Goal: Information Seeking & Learning: Find specific fact

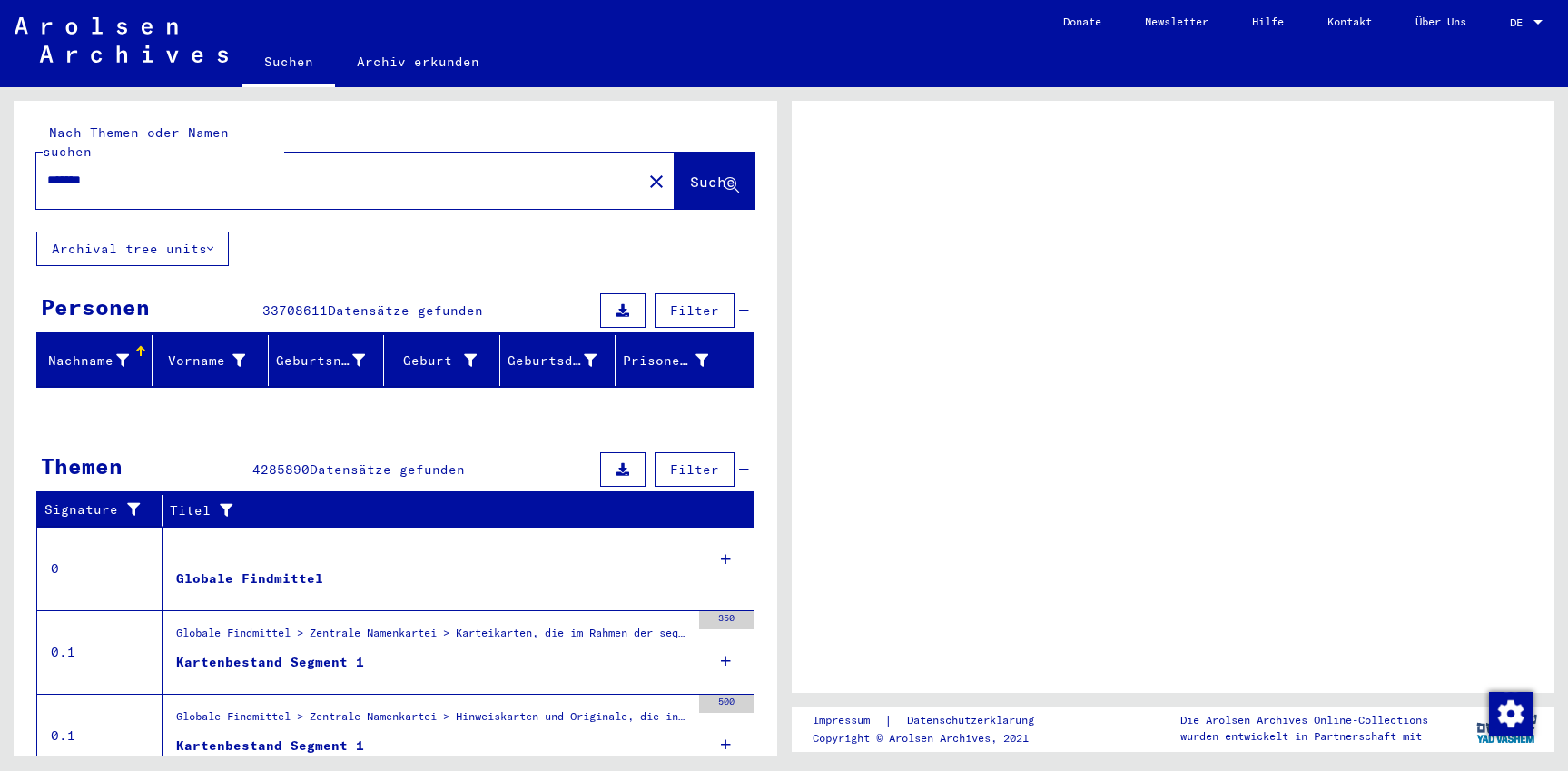
click at [1523, 23] on span "DE" at bounding box center [1521, 23] width 20 height 13
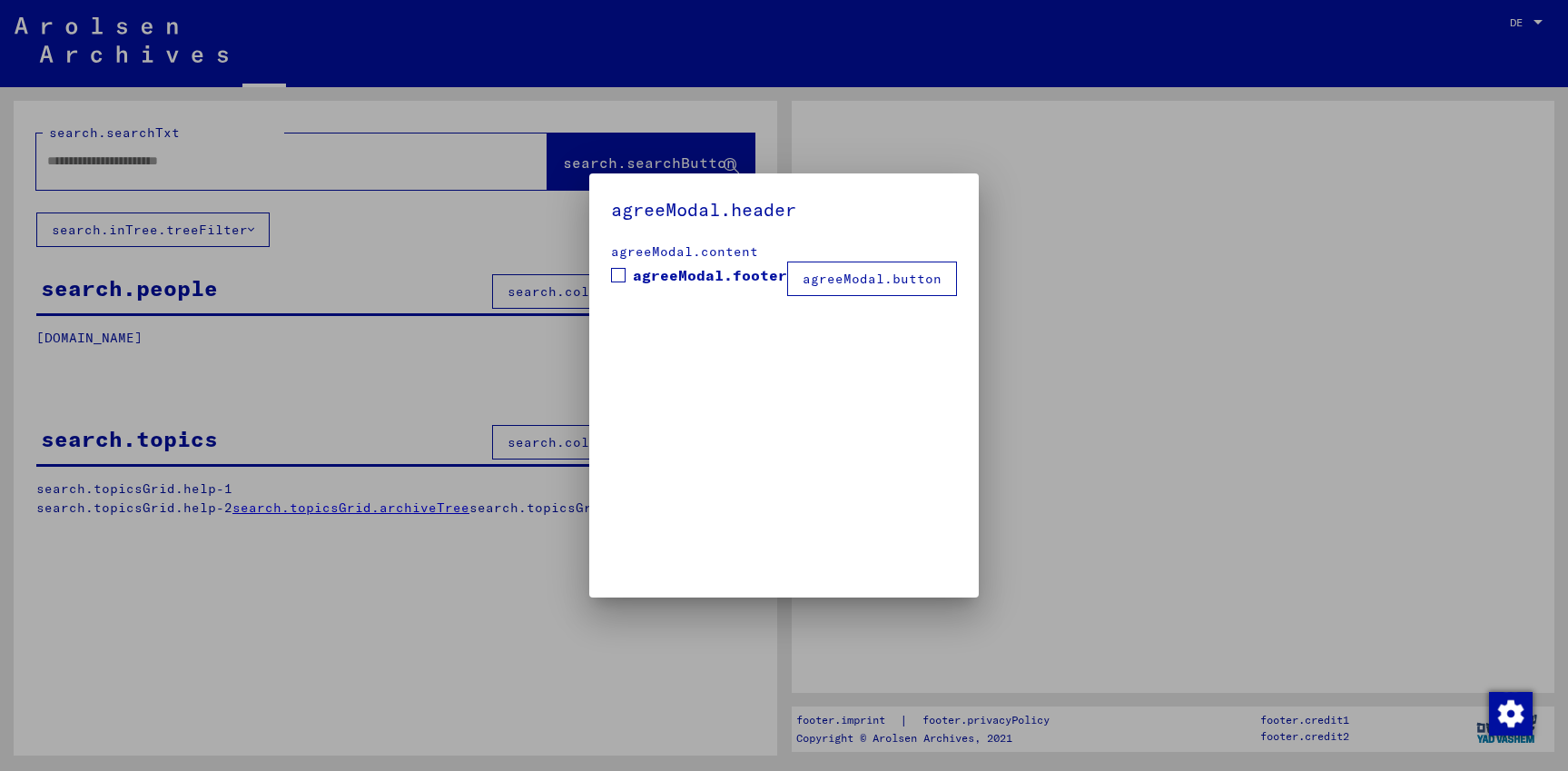
type input "*******"
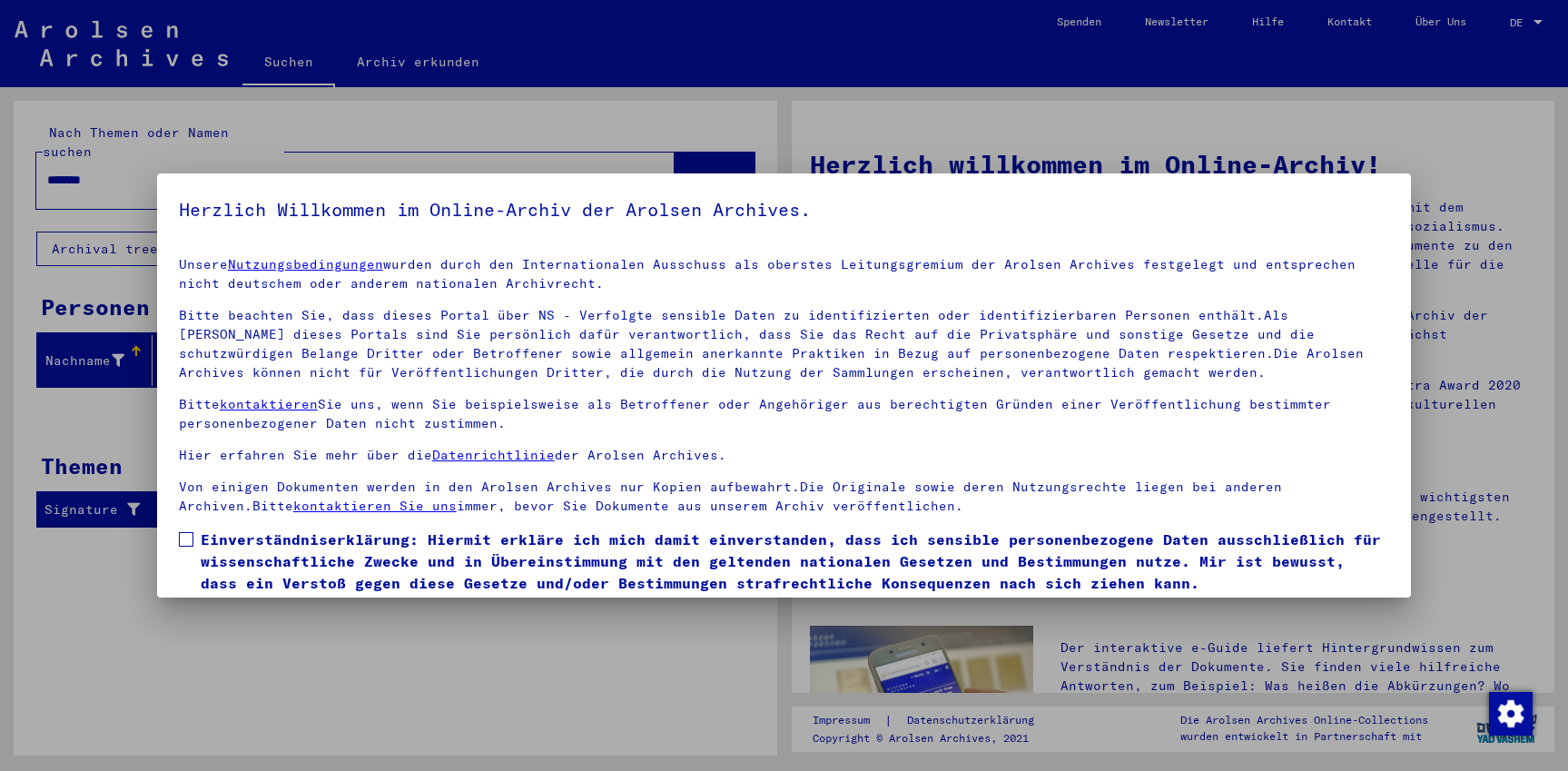
scroll to position [62, 0]
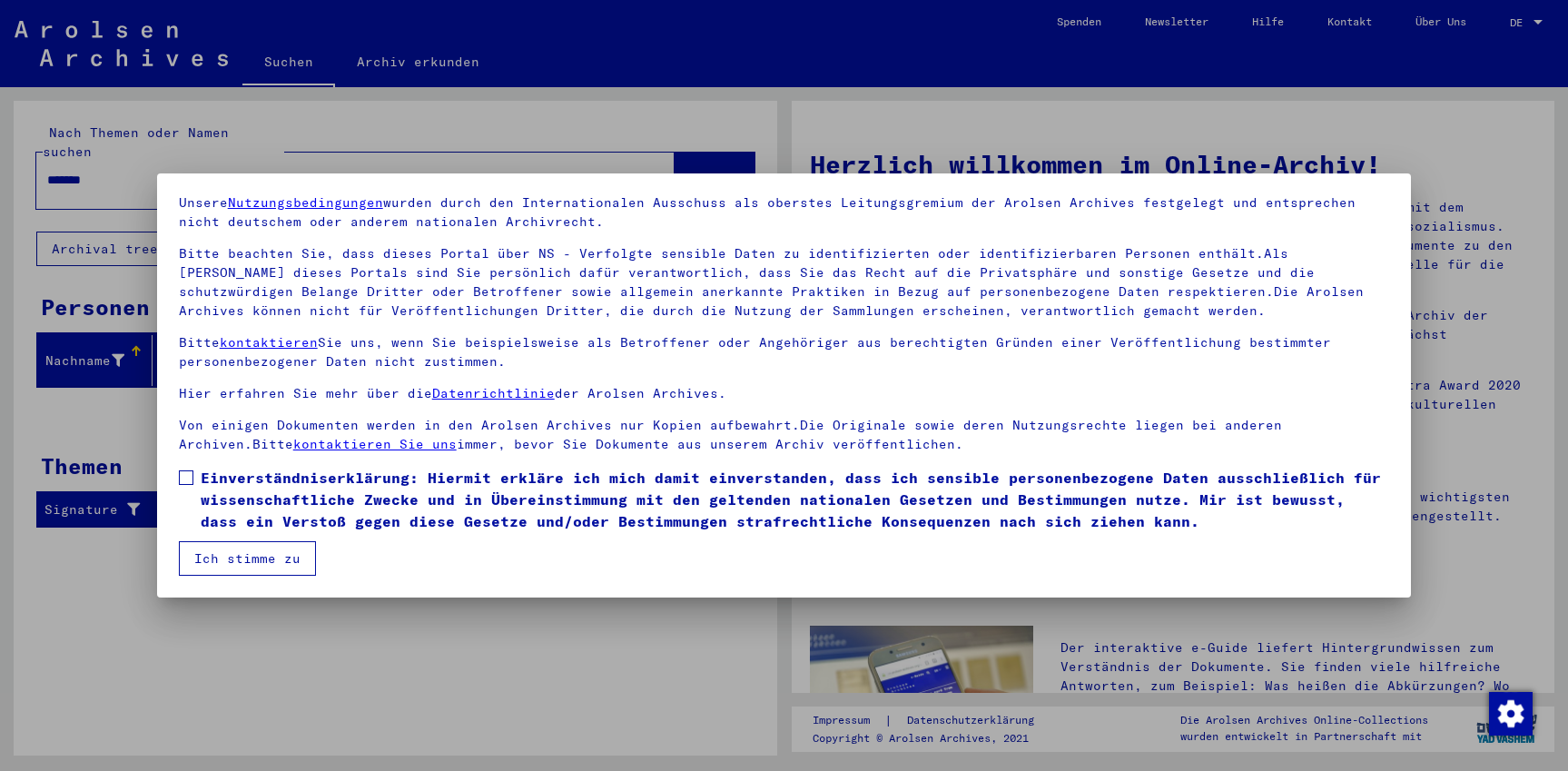
click at [185, 482] on span at bounding box center [186, 478] width 15 height 15
click at [218, 564] on button "Ich stimme zu" at bounding box center [248, 558] width 137 height 34
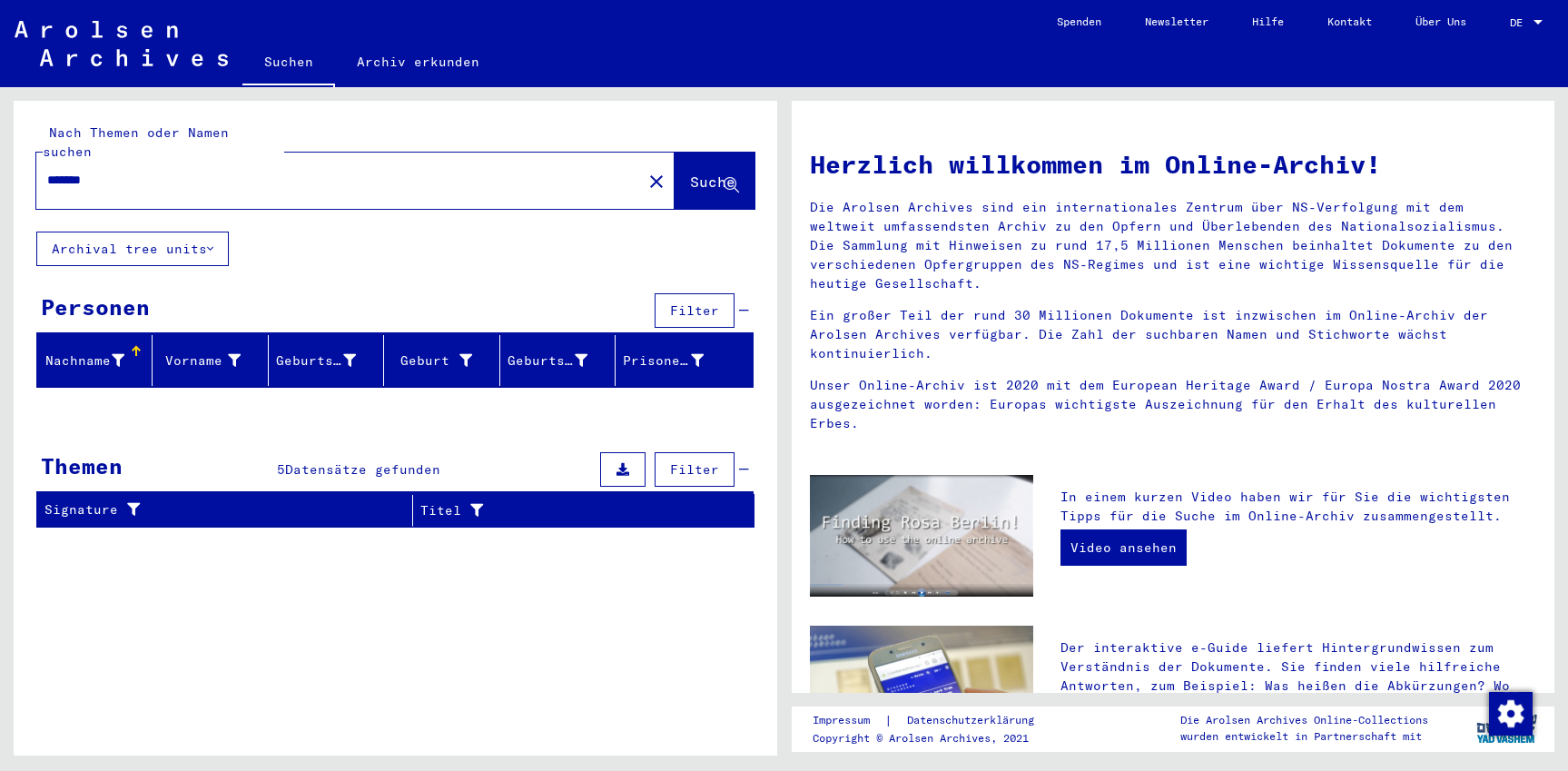
click at [1522, 21] on span "DE" at bounding box center [1521, 23] width 20 height 13
click at [1498, 29] on span "English" at bounding box center [1493, 32] width 45 height 14
click at [705, 173] on span "Suche" at bounding box center [713, 182] width 45 height 19
click at [1525, 28] on div "DE" at bounding box center [1521, 23] width 20 height 13
click at [1481, 37] on span "English" at bounding box center [1493, 32] width 45 height 14
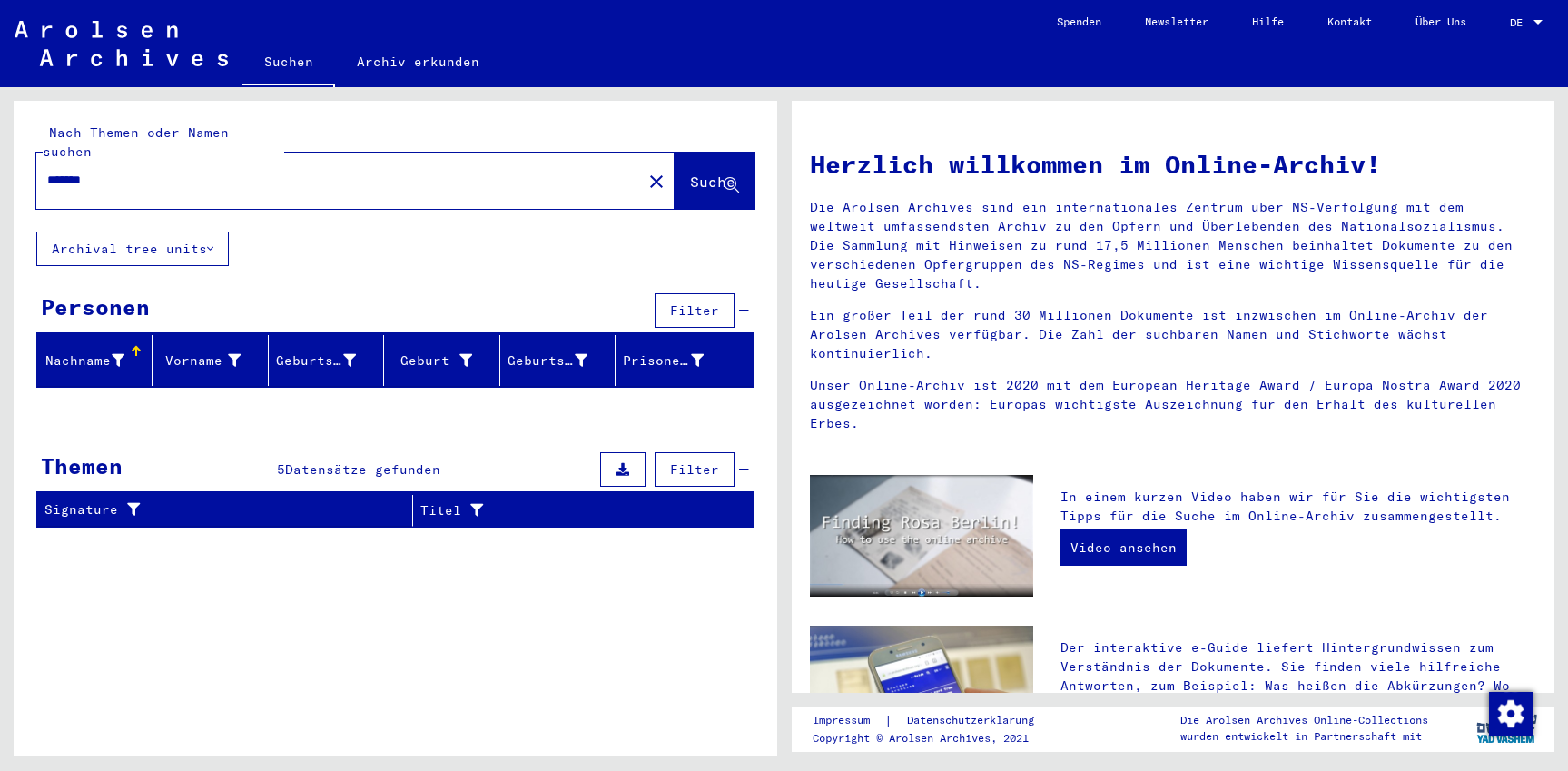
click at [246, 289] on div "Personen Filter" at bounding box center [394, 312] width 717 height 46
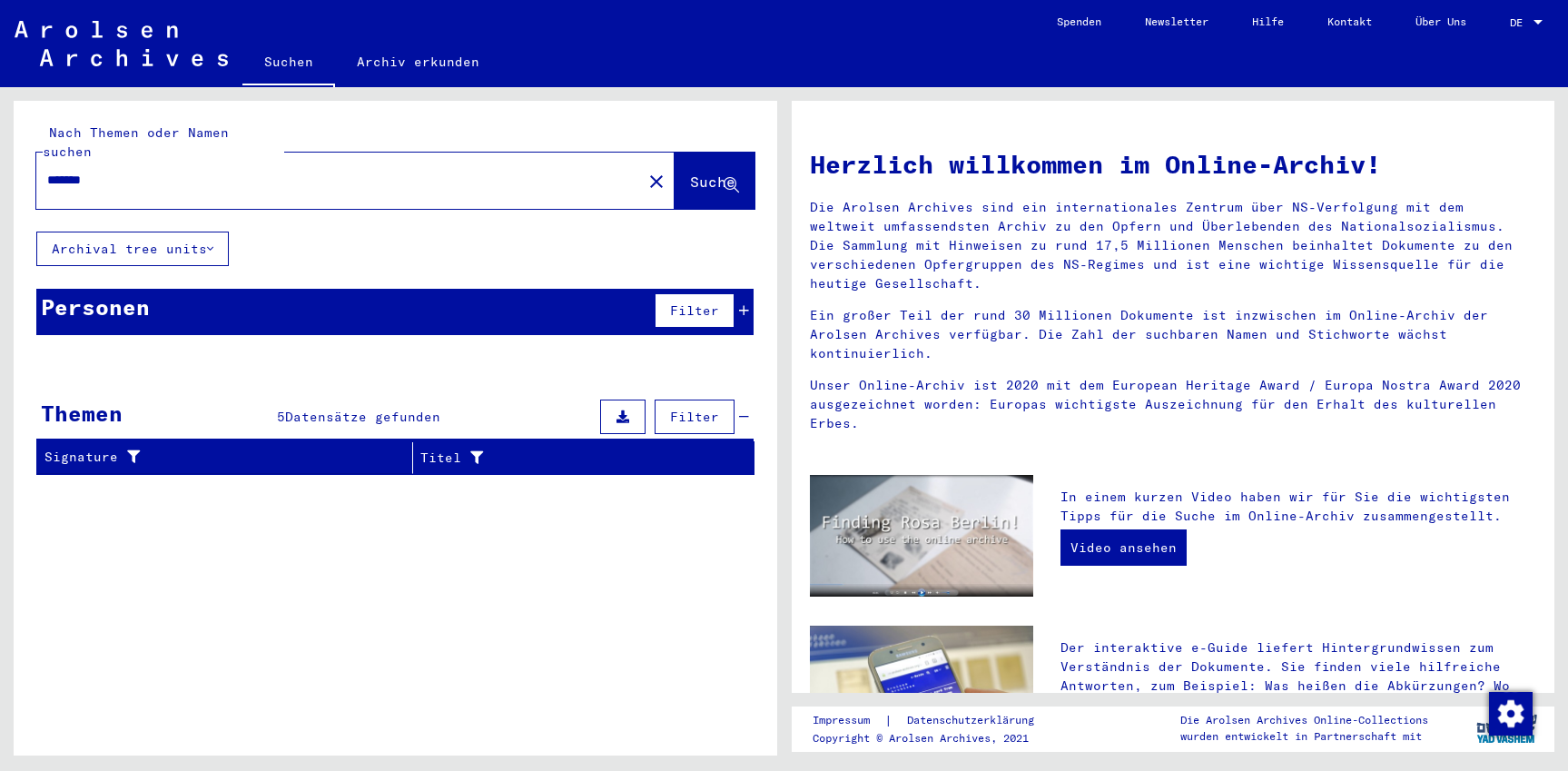
click at [297, 237] on div "Nach Themen oder Namen suchen ******* close Suche Archival tree units Personen …" at bounding box center [395, 295] width 764 height 389
click at [745, 304] on icon at bounding box center [744, 311] width 10 height 13
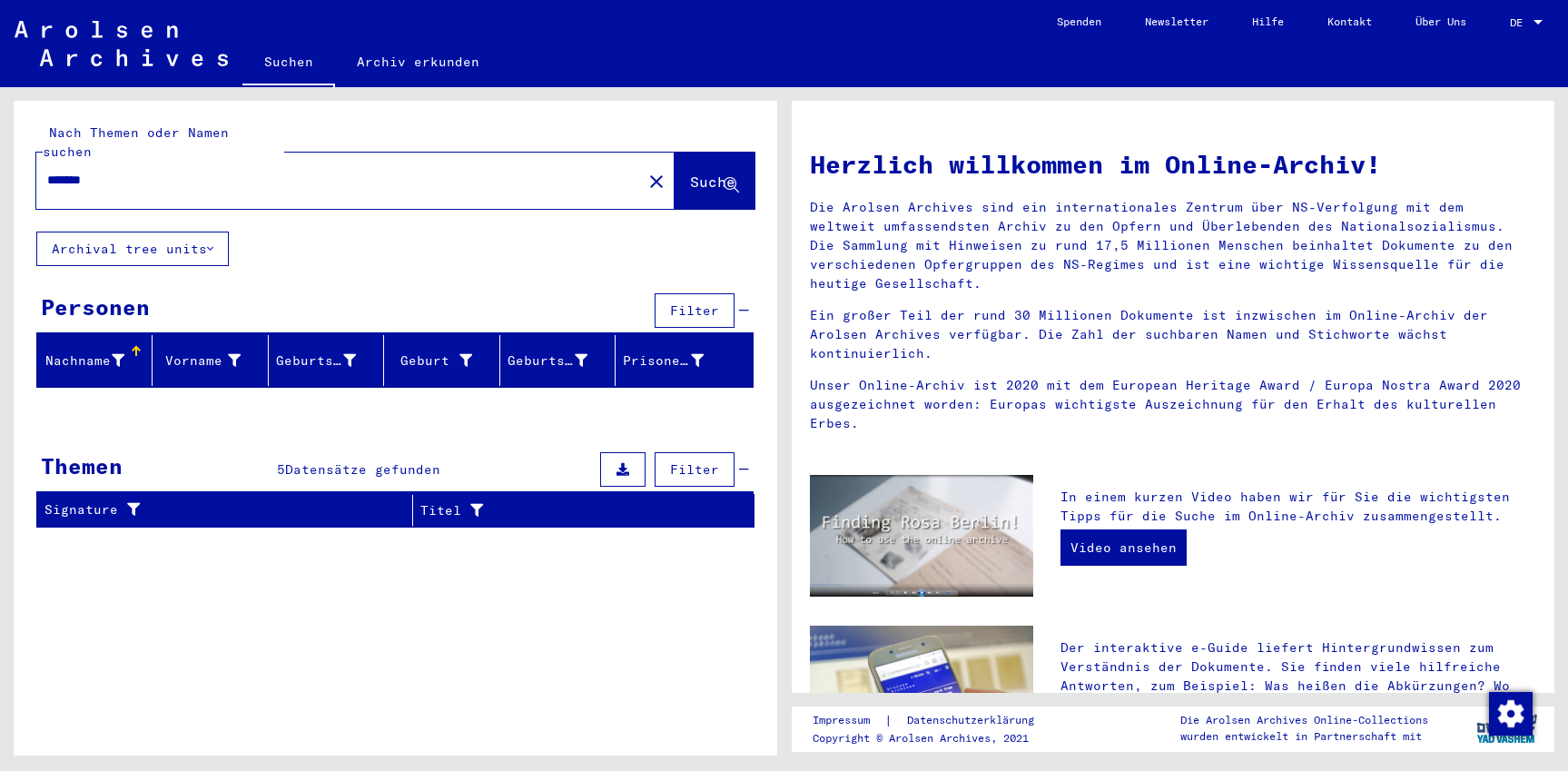
click at [203, 171] on input "*******" at bounding box center [334, 180] width 573 height 19
click at [690, 152] on button "Suche" at bounding box center [714, 180] width 80 height 57
click at [749, 463] on icon at bounding box center [744, 469] width 10 height 13
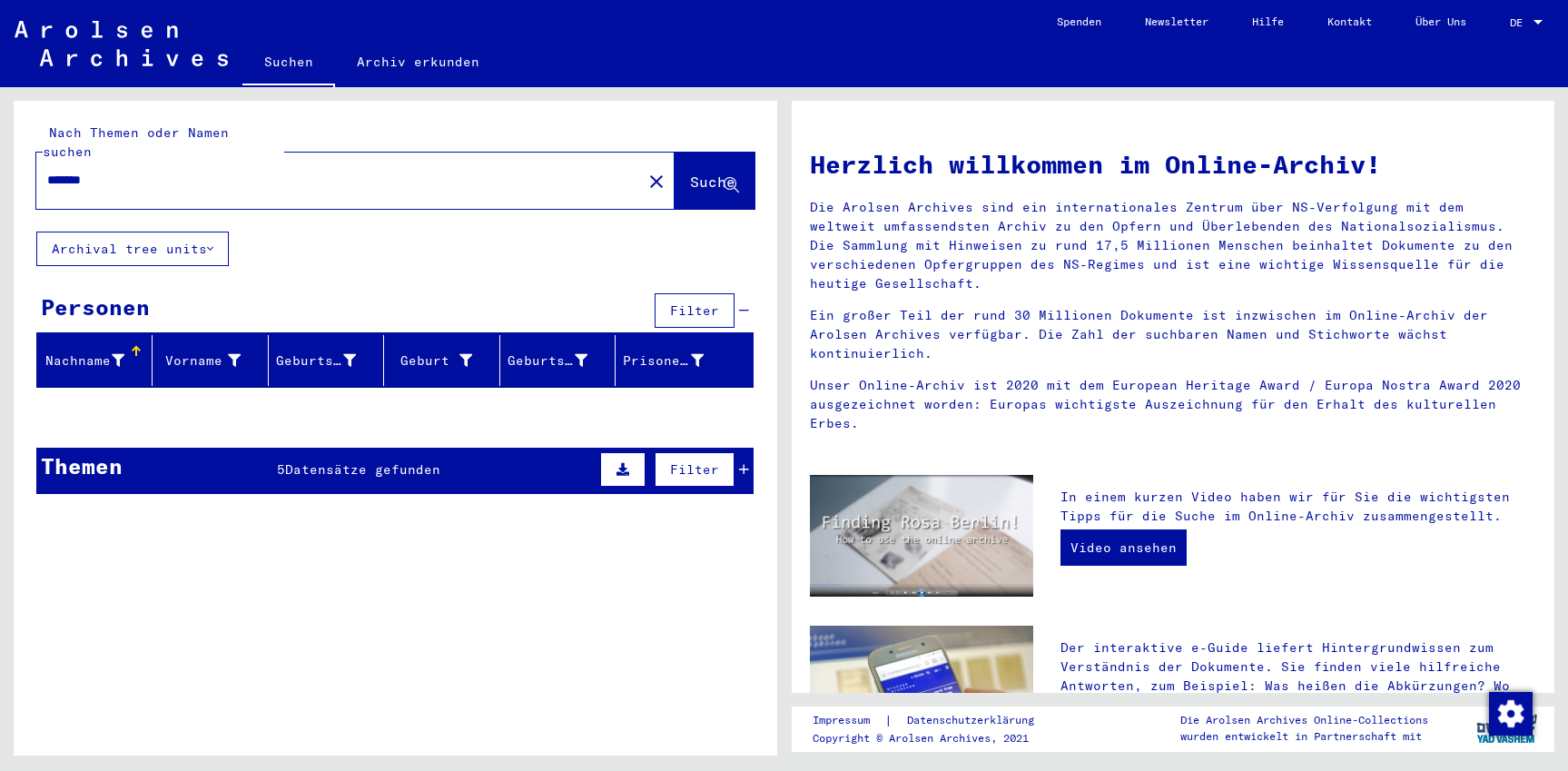
click at [749, 463] on icon at bounding box center [744, 469] width 10 height 13
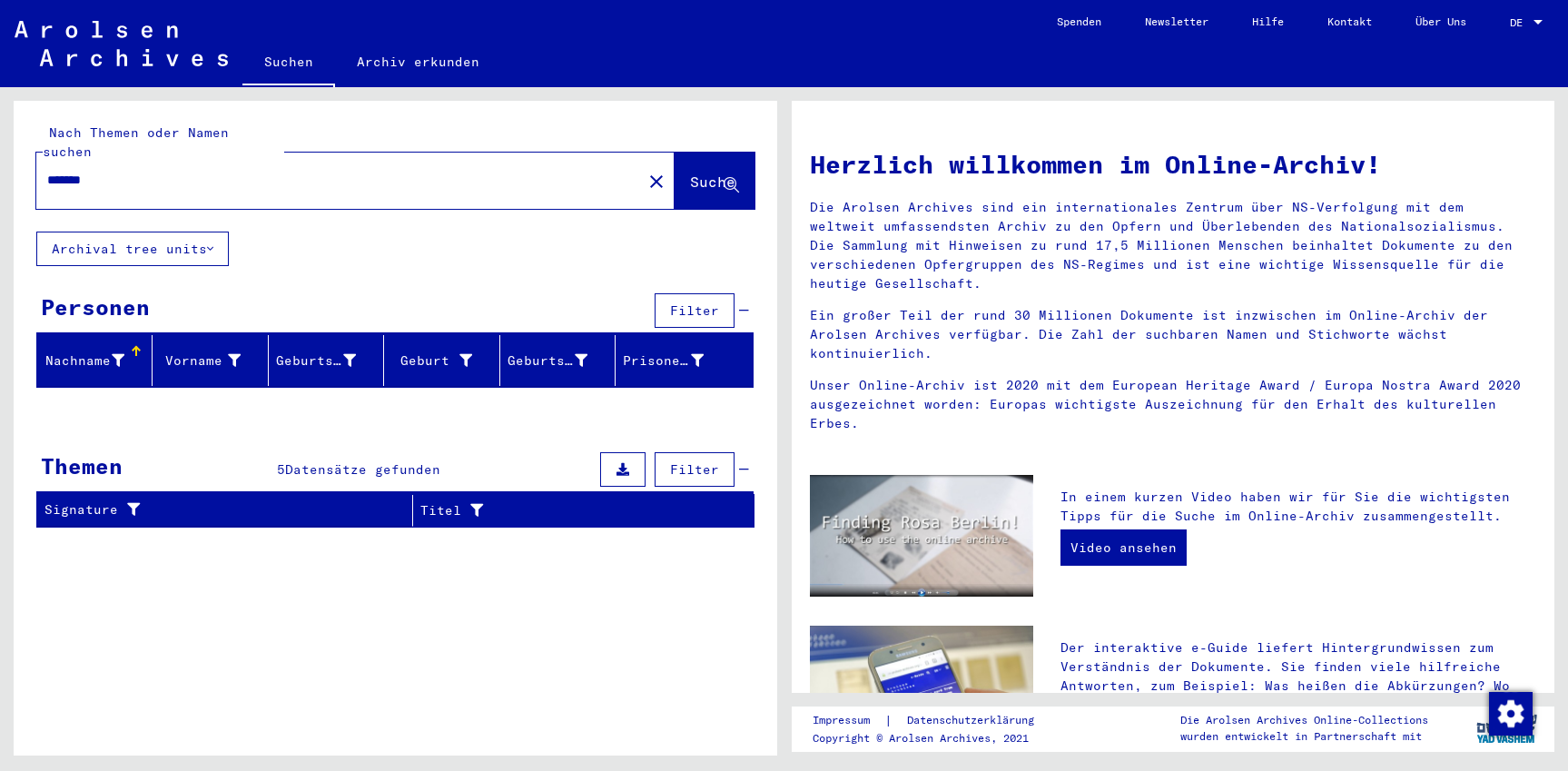
click at [684, 461] on span "Filter" at bounding box center [694, 469] width 49 height 17
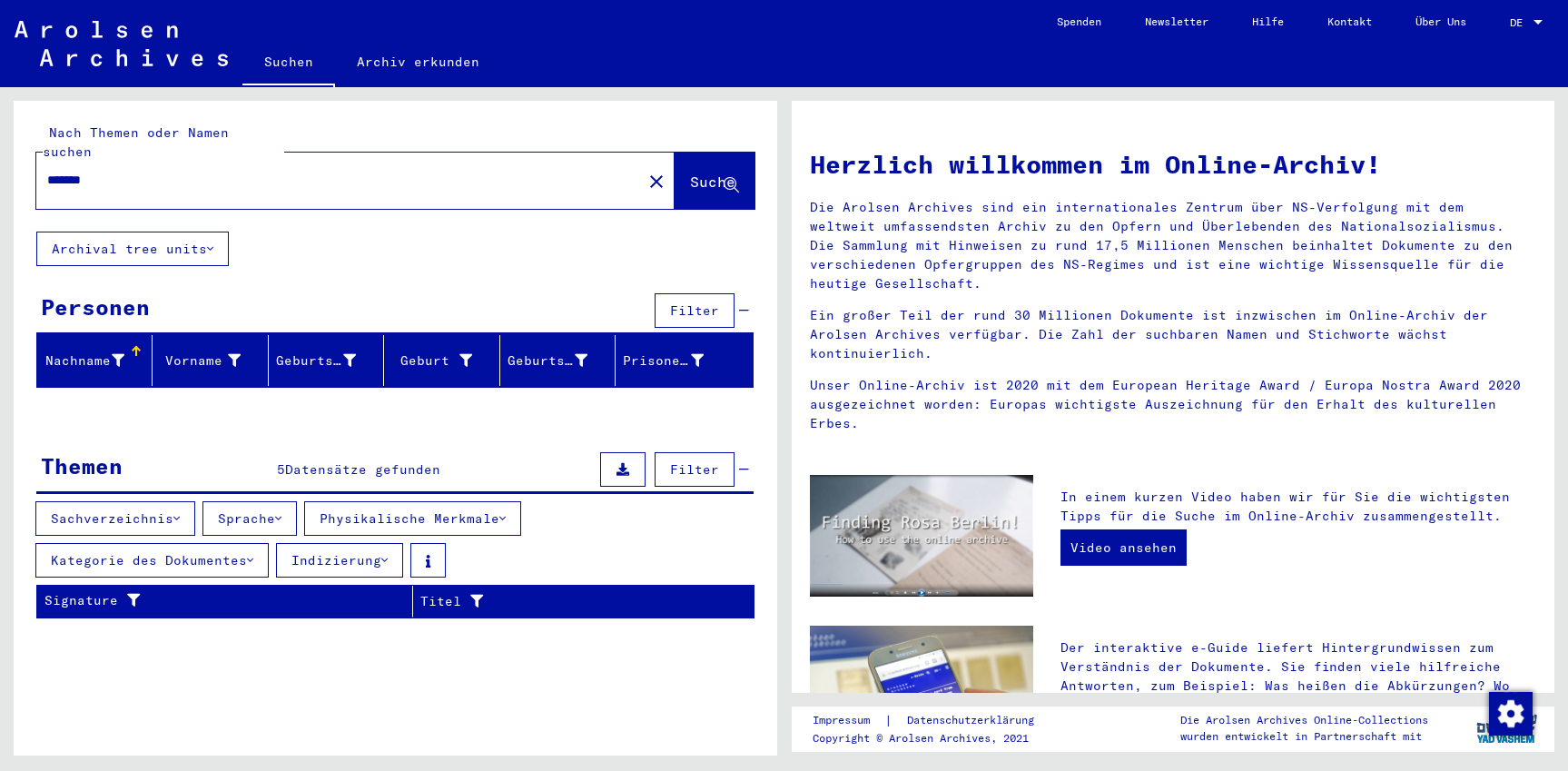
click at [693, 302] on span "Filter" at bounding box center [694, 311] width 49 height 17
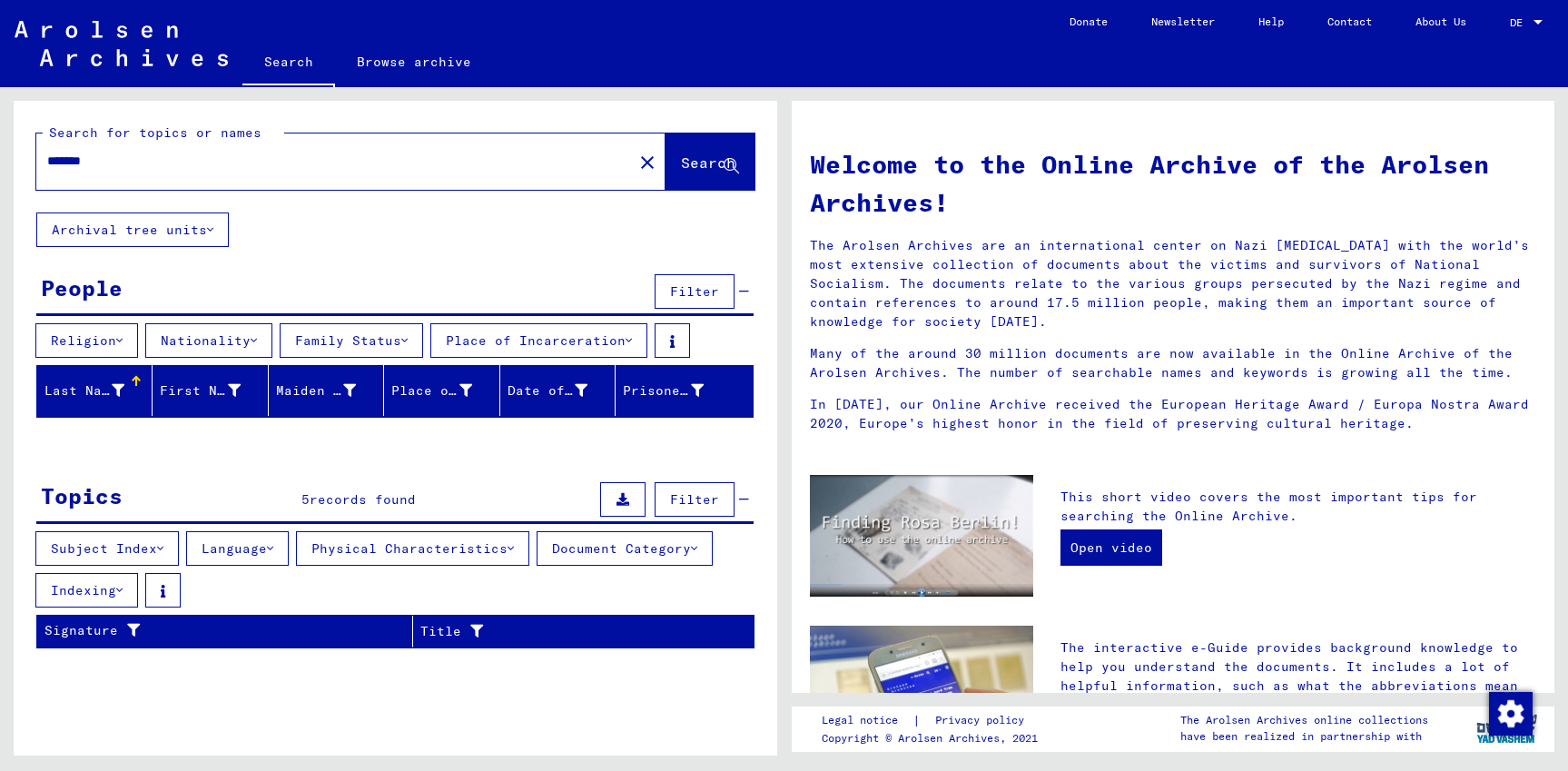
click at [109, 57] on img at bounding box center [122, 44] width 213 height 45
